Goal: Task Accomplishment & Management: Manage account settings

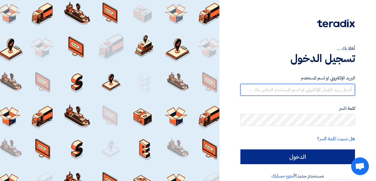
type input "[EMAIL_ADDRESS][DOMAIN_NAME]"
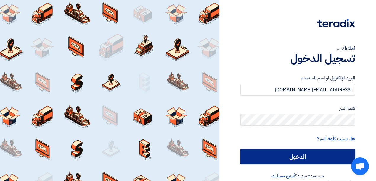
click at [280, 159] on input "الدخول" at bounding box center [297, 157] width 114 height 15
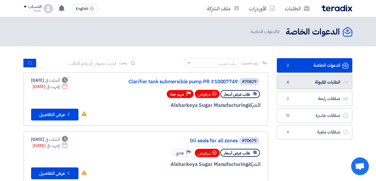
click at [297, 81] on link "الطلبات المقبولة الطلبات المقبولة 4" at bounding box center [314, 82] width 75 height 14
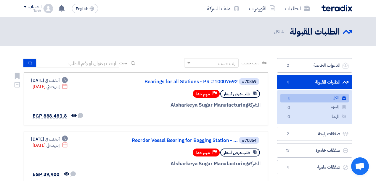
scroll to position [20, 0]
